Goal: Information Seeking & Learning: Learn about a topic

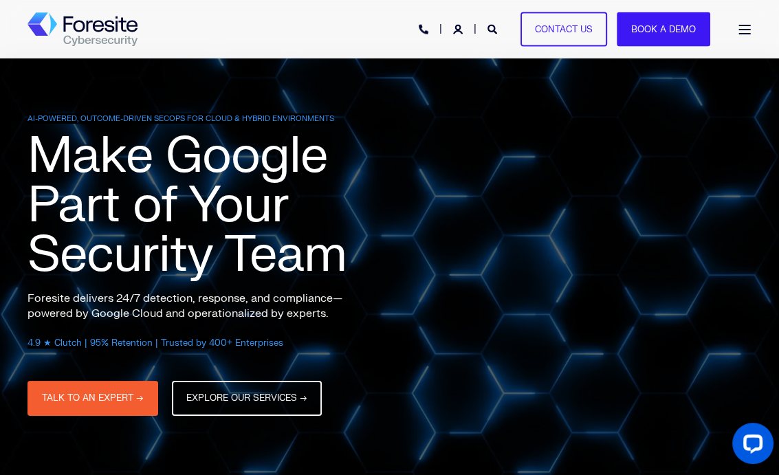
click at [745, 29] on span "Open Burger Menu" at bounding box center [745, 29] width 12 height 1
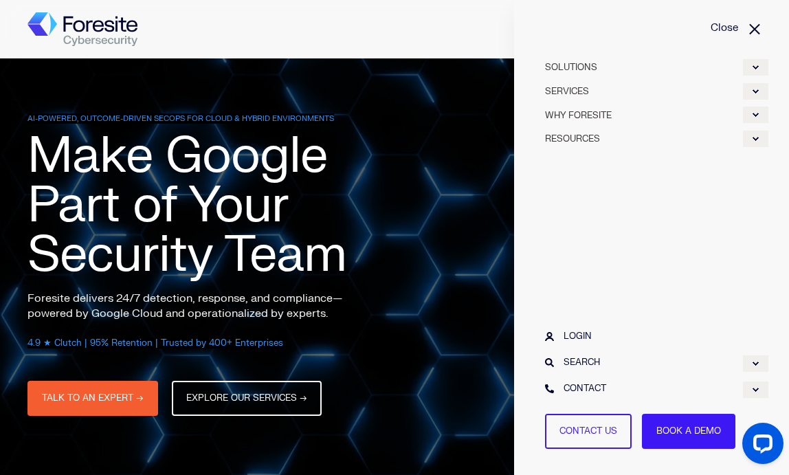
click at [590, 97] on link "SERVICES" at bounding box center [652, 91] width 234 height 24
click at [752, 93] on div "Expand SERVICES" at bounding box center [755, 91] width 25 height 16
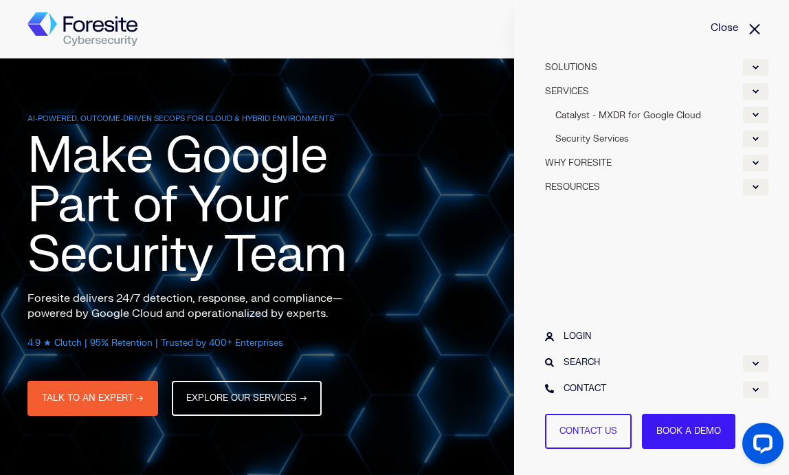
click at [577, 93] on link "SERVICES" at bounding box center [652, 91] width 234 height 24
click at [752, 65] on div "Expand SOLUTIONS" at bounding box center [755, 67] width 25 height 16
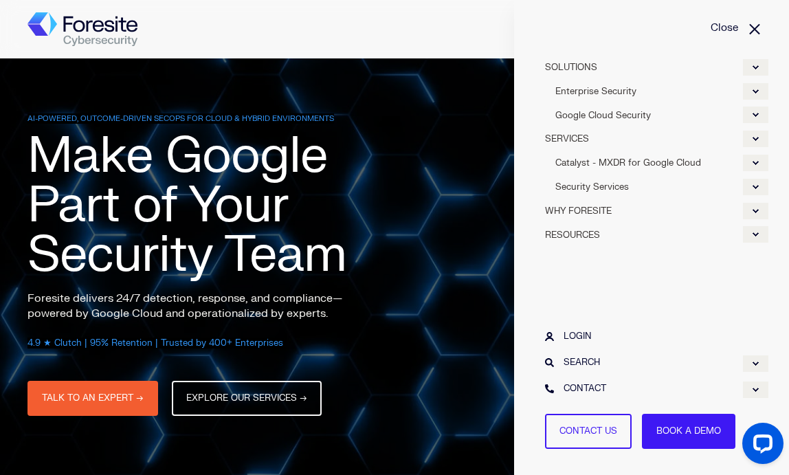
click at [575, 135] on link "SERVICES" at bounding box center [652, 138] width 234 height 24
click at [753, 138] on div "Expand SERVICES" at bounding box center [755, 139] width 25 height 16
click at [756, 188] on div "Expand Security Services" at bounding box center [755, 187] width 25 height 16
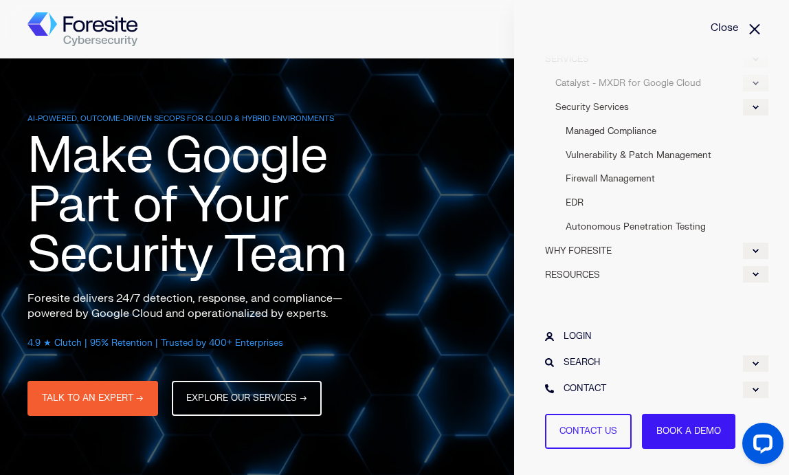
scroll to position [83, 0]
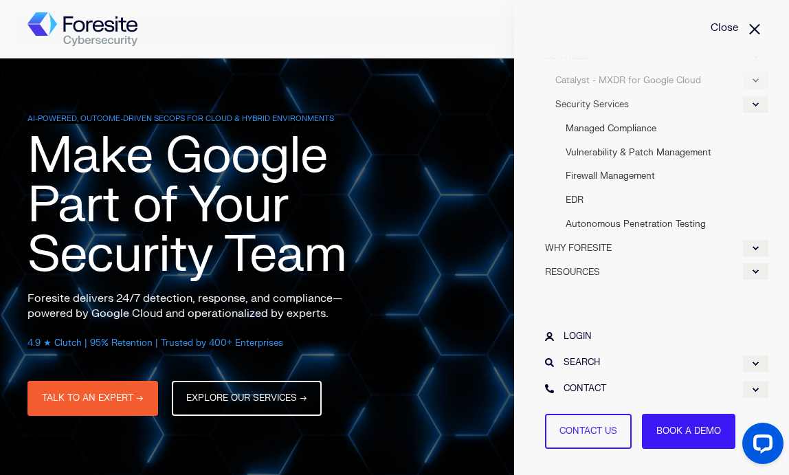
click at [578, 247] on span "WHY FORESITE" at bounding box center [578, 248] width 67 height 11
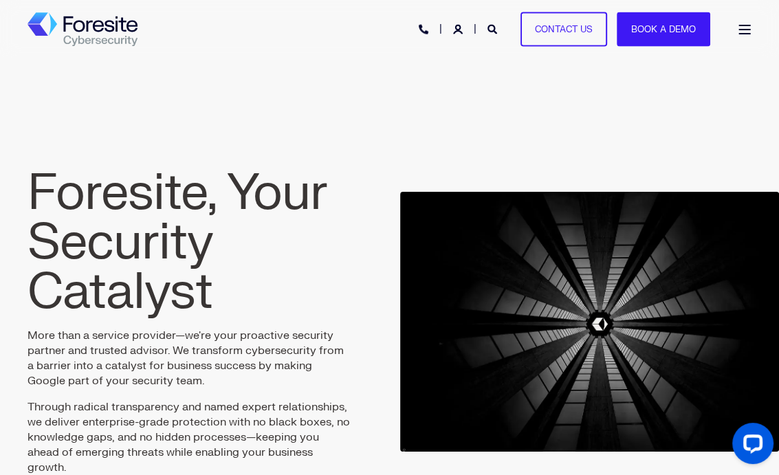
click at [743, 27] on div "Open Burger Menu" at bounding box center [745, 30] width 14 height 10
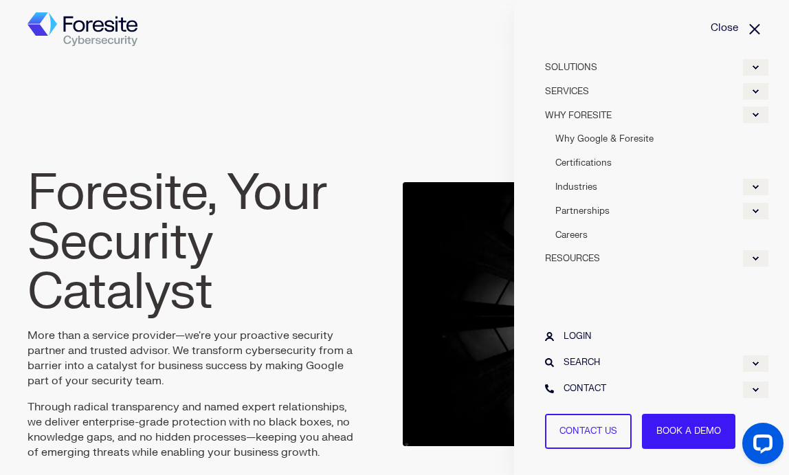
click at [752, 66] on div "Expand SOLUTIONS" at bounding box center [755, 67] width 25 height 16
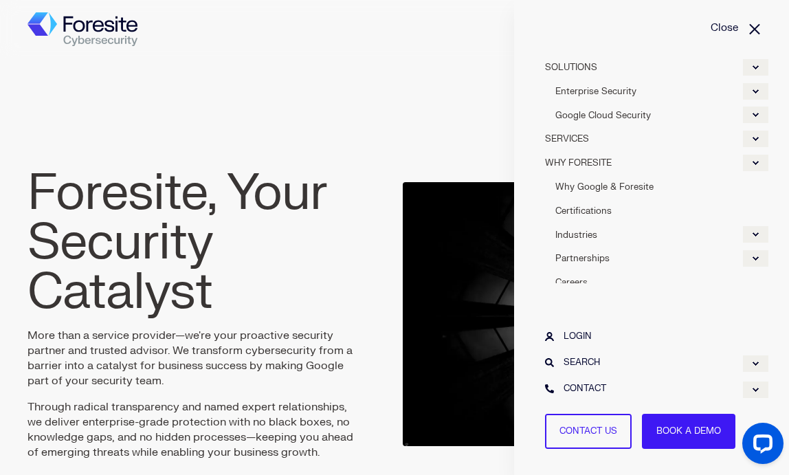
click at [751, 90] on div "Expand Enterprise Security" at bounding box center [755, 91] width 25 height 16
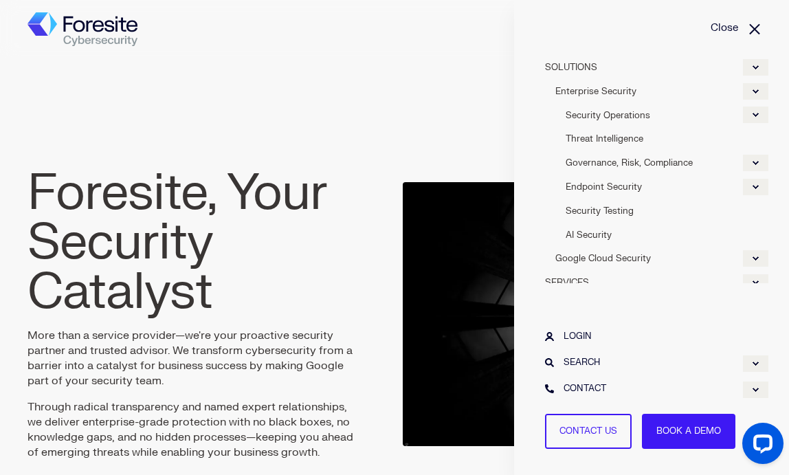
click at [586, 62] on span "SOLUTIONS" at bounding box center [571, 67] width 52 height 11
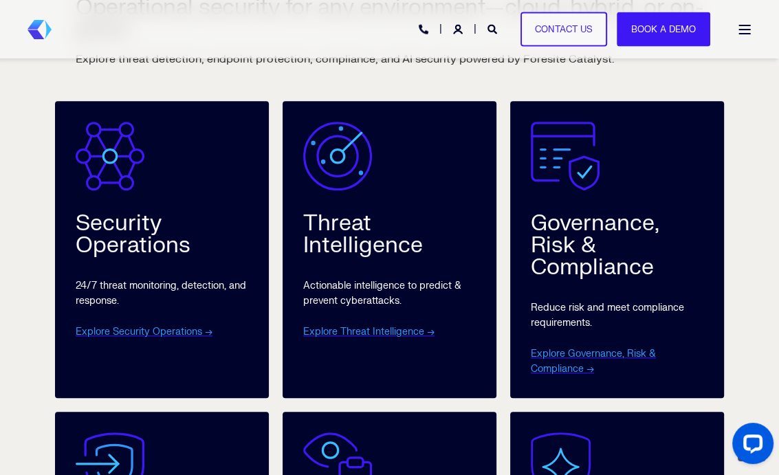
scroll to position [894, 0]
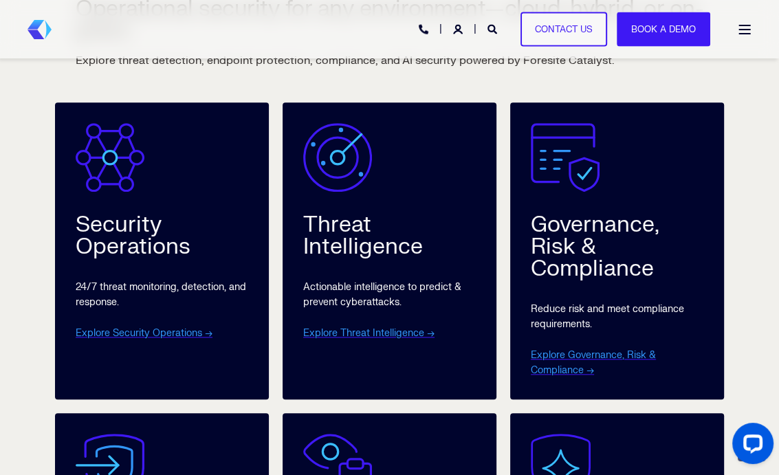
click at [747, 33] on div "Open Burger Menu" at bounding box center [745, 30] width 14 height 10
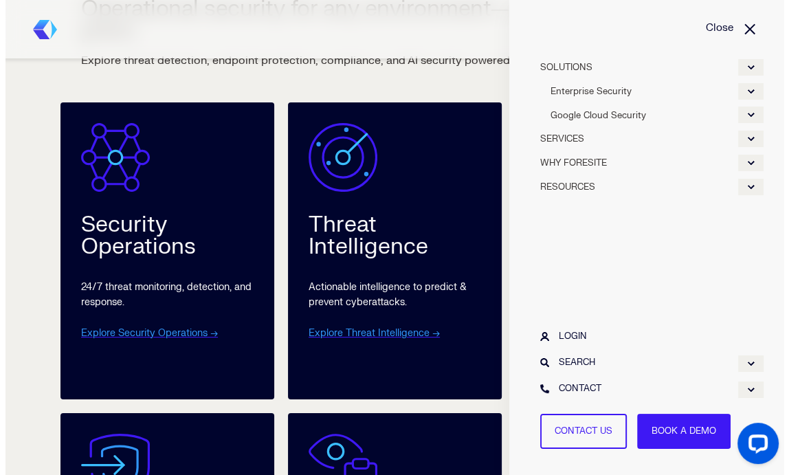
scroll to position [878, 0]
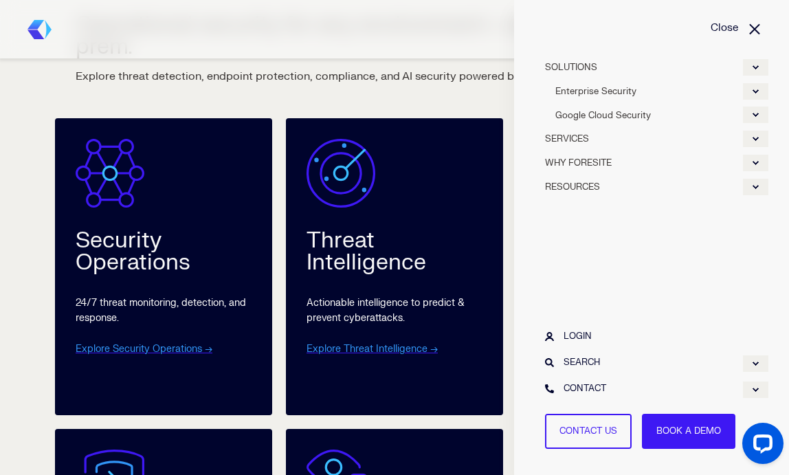
click at [751, 137] on div "Expand SERVICES" at bounding box center [755, 139] width 25 height 16
click at [599, 188] on link "Security Services" at bounding box center [652, 187] width 234 height 24
click at [572, 189] on link "Security Services" at bounding box center [652, 187] width 234 height 24
click at [758, 188] on div "Expand Security Services" at bounding box center [755, 187] width 25 height 16
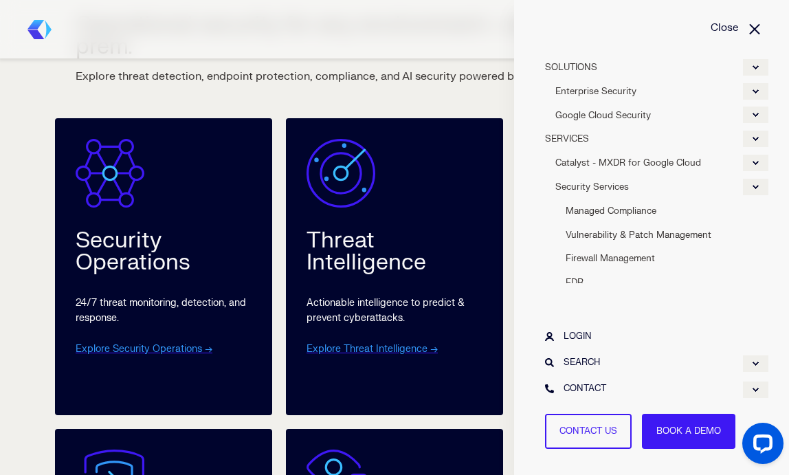
click at [624, 188] on link "Security Services" at bounding box center [652, 187] width 234 height 24
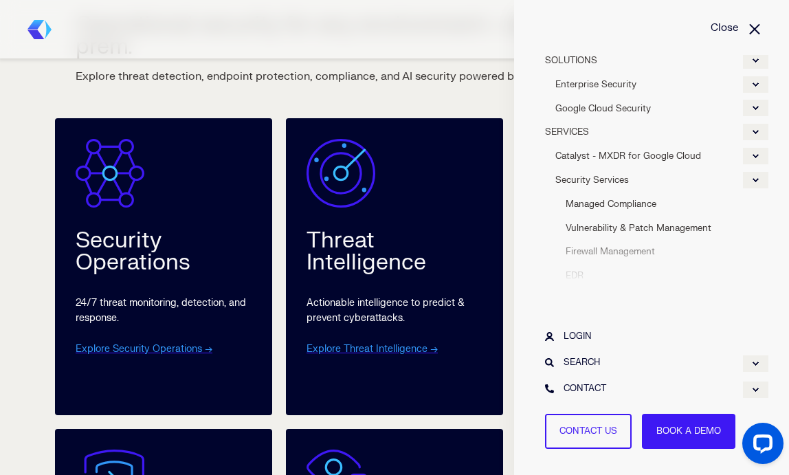
scroll to position [0, 0]
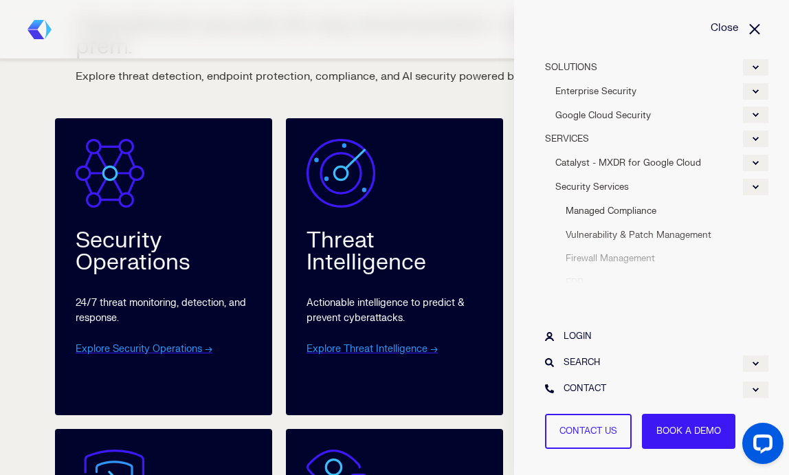
click at [573, 137] on link "SERVICES" at bounding box center [652, 138] width 234 height 24
click at [755, 33] on link "Close" at bounding box center [652, 28] width 234 height 15
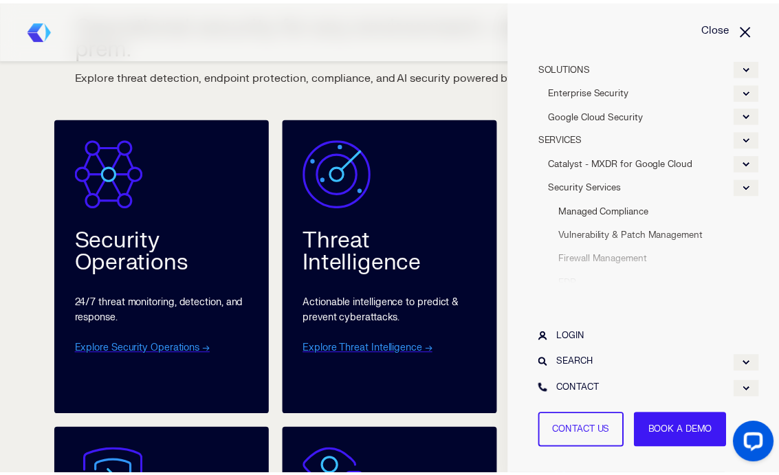
scroll to position [894, 0]
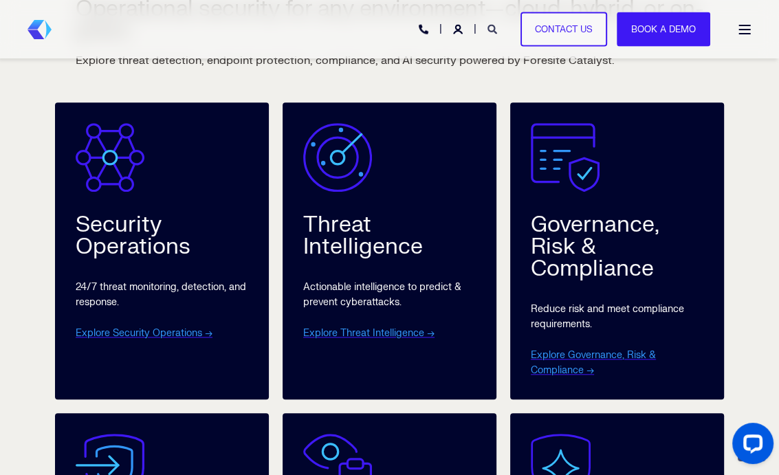
click at [493, 34] on link "Open Search" at bounding box center [493, 29] width 12 height 12
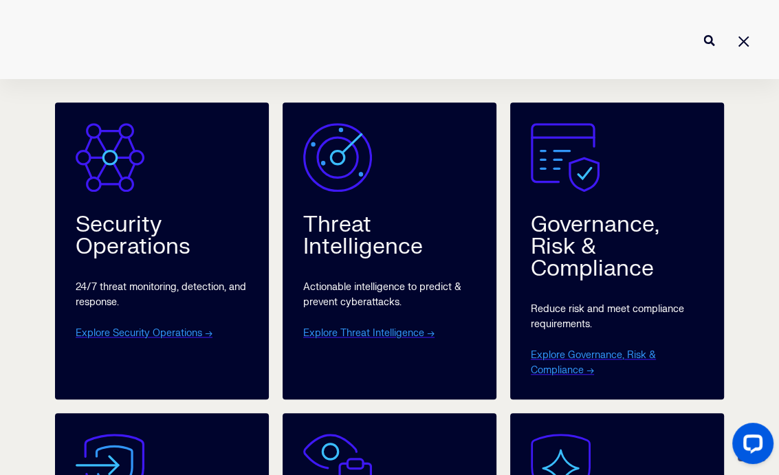
click at [376, 50] on input "Enter search Term" at bounding box center [389, 40] width 779 height 36
type input "SIEM migration"
click at [701, 32] on button "Perform Search" at bounding box center [709, 40] width 16 height 16
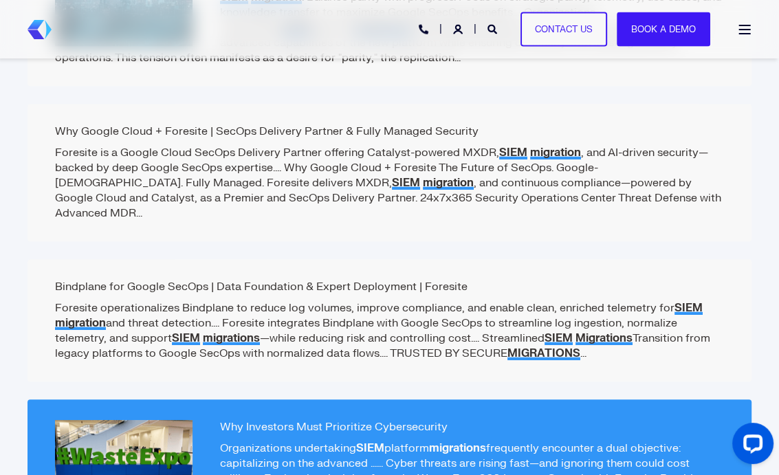
scroll to position [412, 0]
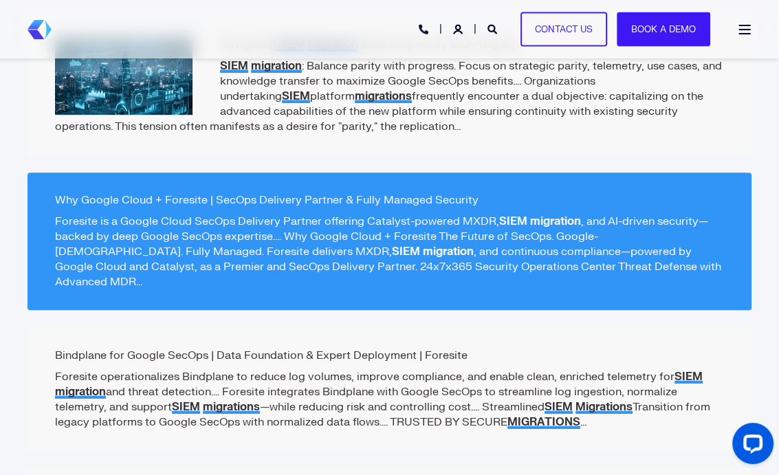
click at [412, 196] on h2 "Why Google Cloud + Foresite | SecOps Delivery Partner & Fully Managed Security" at bounding box center [389, 200] width 669 height 14
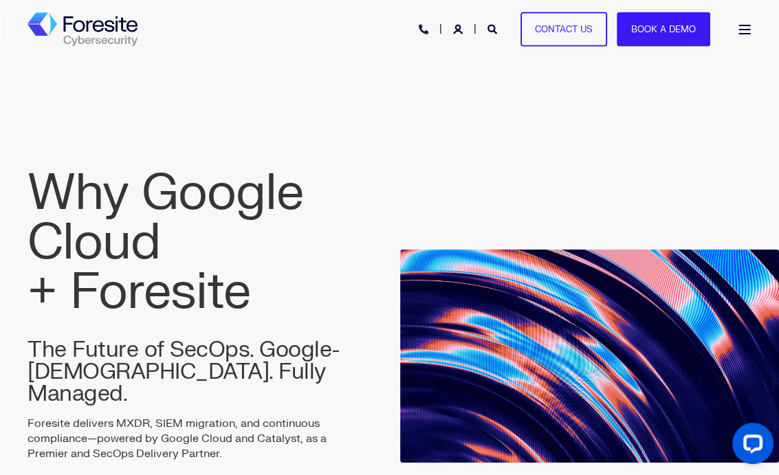
click at [748, 32] on div "Open Burger Menu" at bounding box center [745, 30] width 14 height 10
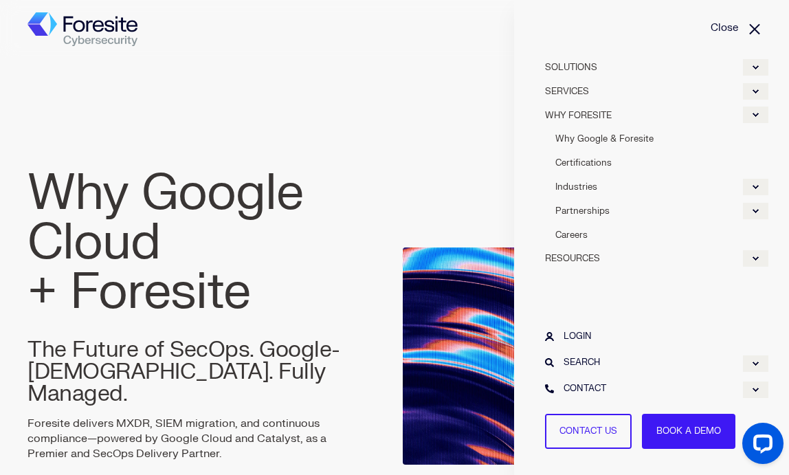
click at [759, 91] on div "Expand SERVICES" at bounding box center [755, 91] width 25 height 16
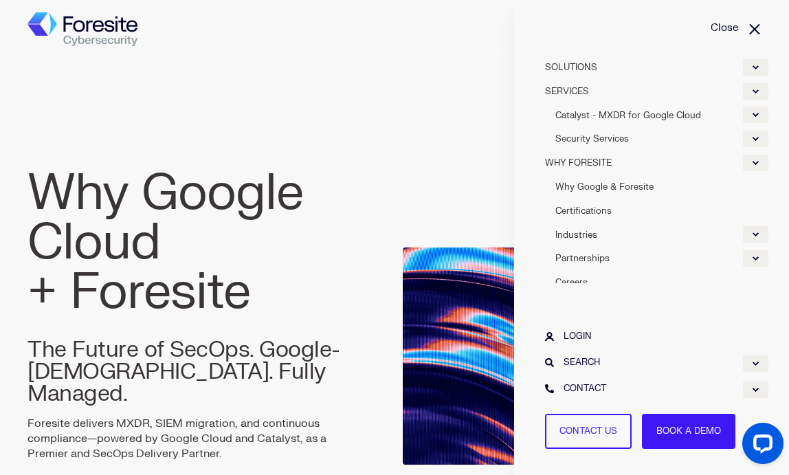
click at [755, 138] on div "Expand Security Services" at bounding box center [755, 139] width 25 height 16
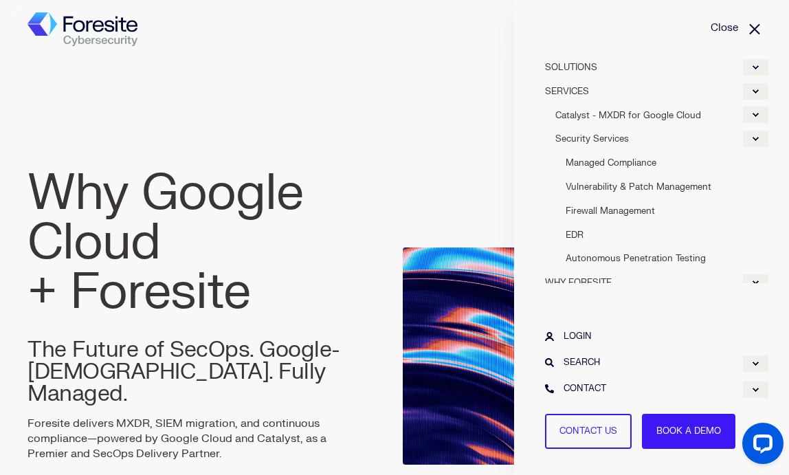
click at [646, 256] on span "Autonomous Penetration Testing" at bounding box center [636, 258] width 140 height 11
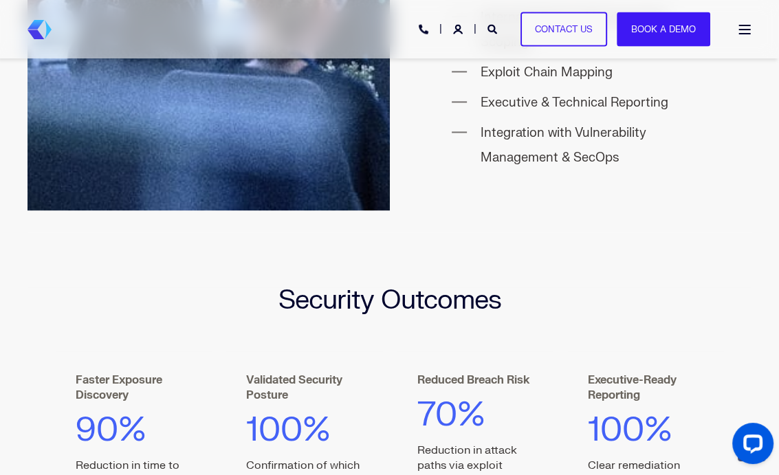
scroll to position [1581, 0]
